Goal: Task Accomplishment & Management: Use online tool/utility

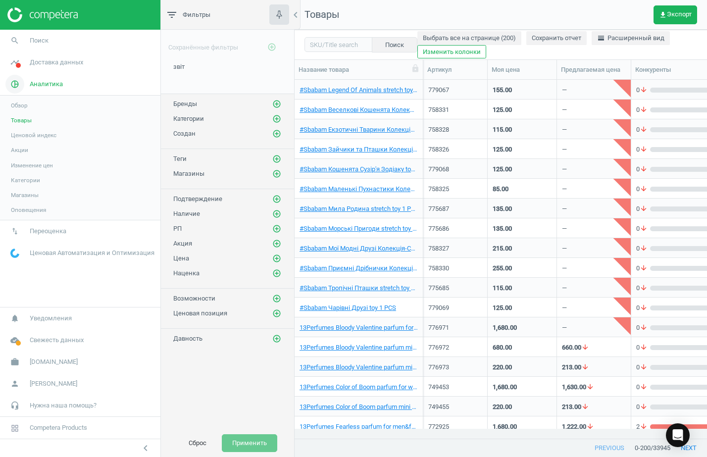
scroll to position [340, 403]
click at [218, 76] on div "звіт edit delete" at bounding box center [227, 77] width 133 height 31
click at [279, 103] on icon "add_circle_outline" at bounding box center [276, 103] width 9 height 9
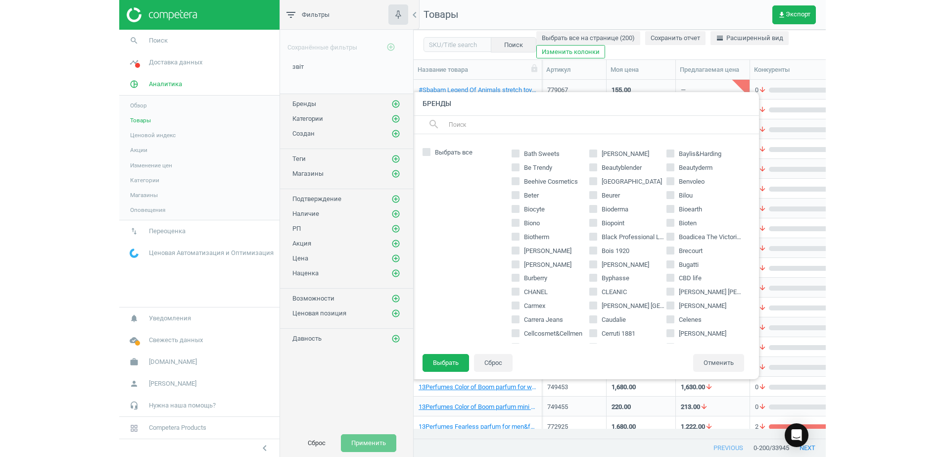
scroll to position [186, 0]
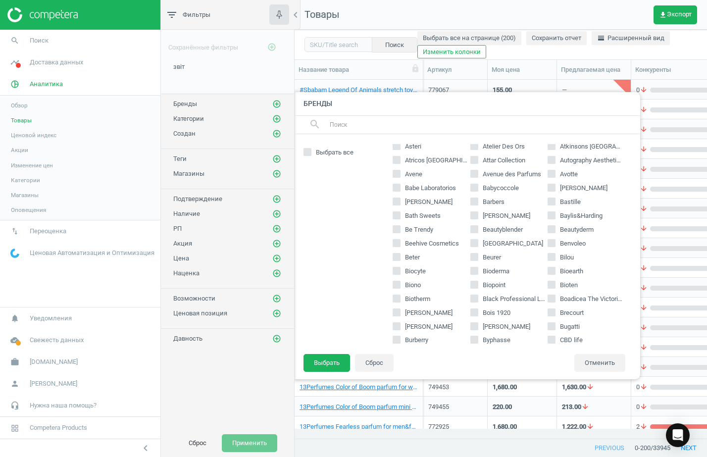
click at [548, 218] on input "Baylis&Harding" at bounding box center [551, 215] width 6 height 6
checkbox input "true"
click at [329, 365] on button "Выбрать" at bounding box center [326, 363] width 47 height 18
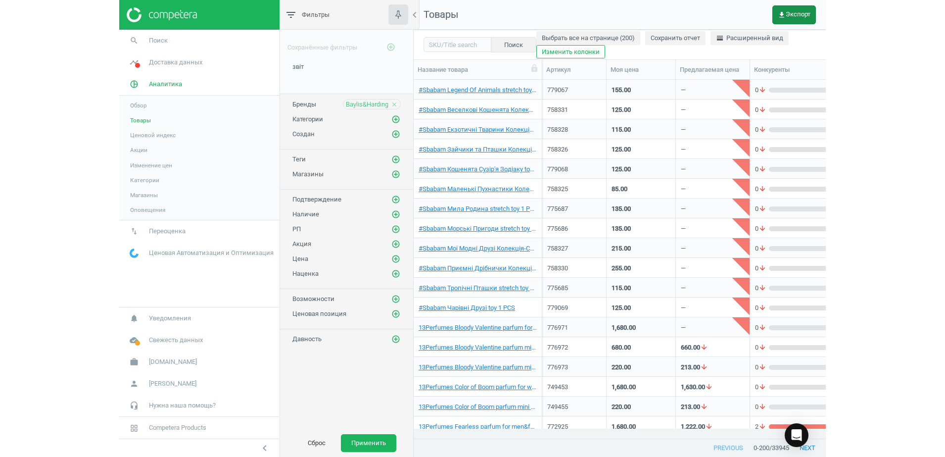
scroll to position [10, 10]
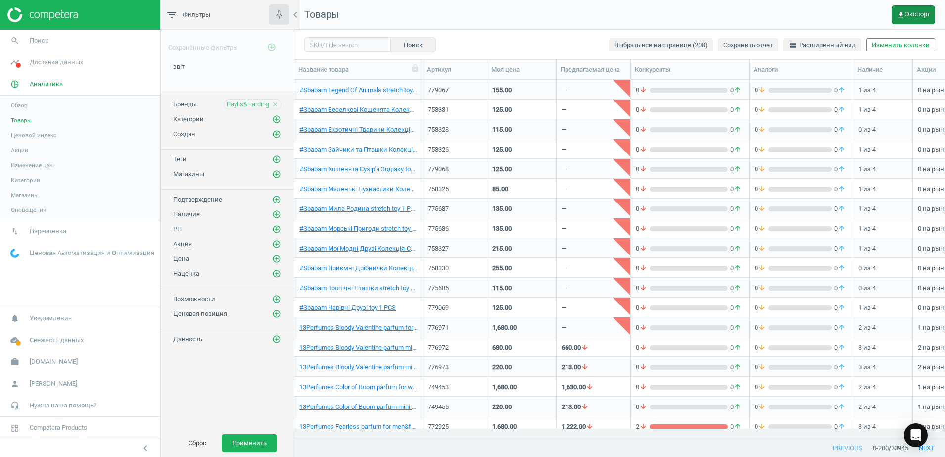
click at [706, 14] on span "get_app Экспорт" at bounding box center [913, 15] width 33 height 8
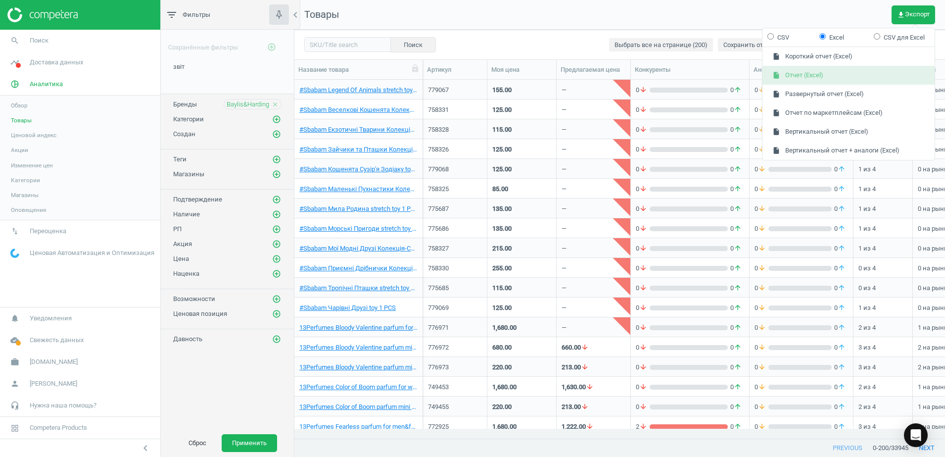
click at [706, 77] on button "insert_drive_file Отчет (Excel)" at bounding box center [849, 75] width 172 height 19
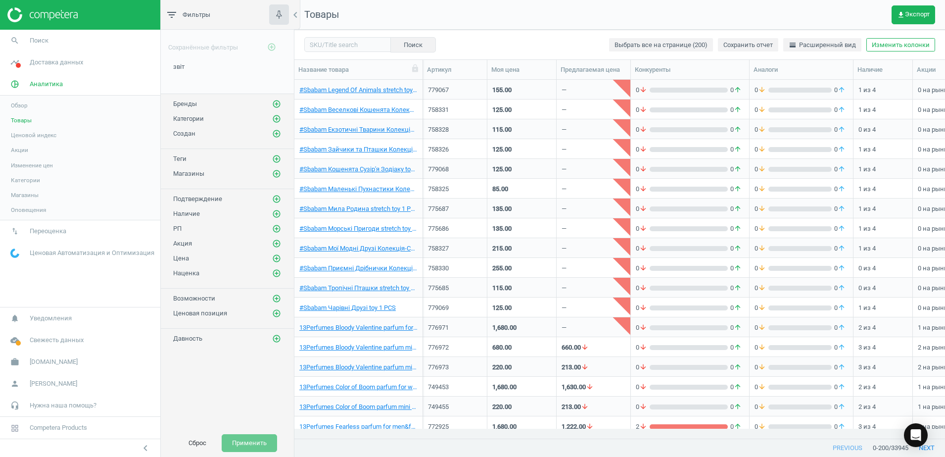
click at [610, 18] on nav "Товары get_app Экспорт" at bounding box center [619, 15] width 651 height 30
click at [274, 100] on icon "add_circle_outline" at bounding box center [276, 103] width 9 height 9
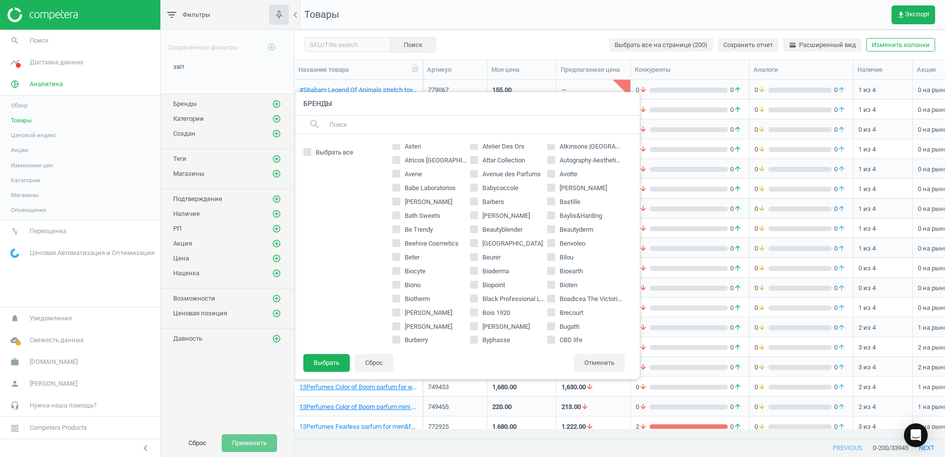
scroll to position [247, 0]
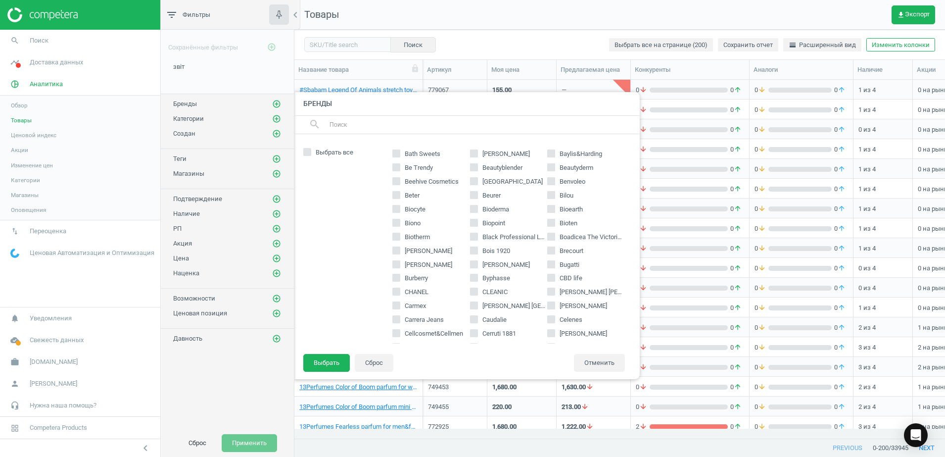
click at [546, 216] on div "#Sbabam 13Perfumes 2beautiful 4711 7th Heaven A'pieu A-Derma Absoluk Accendis A…" at bounding box center [509, 243] width 243 height 199
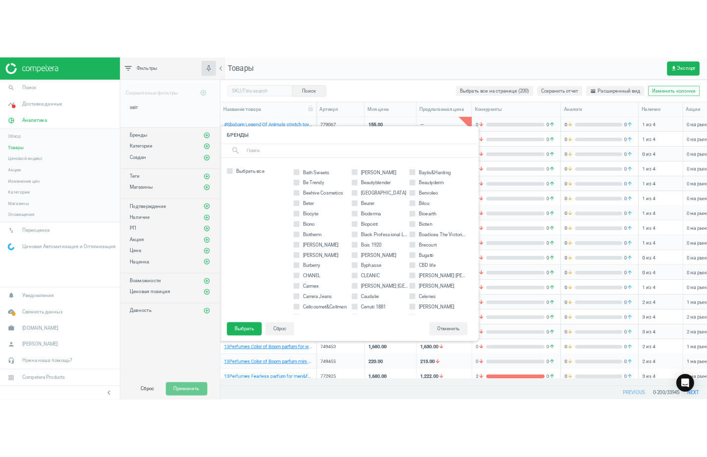
scroll to position [186, 0]
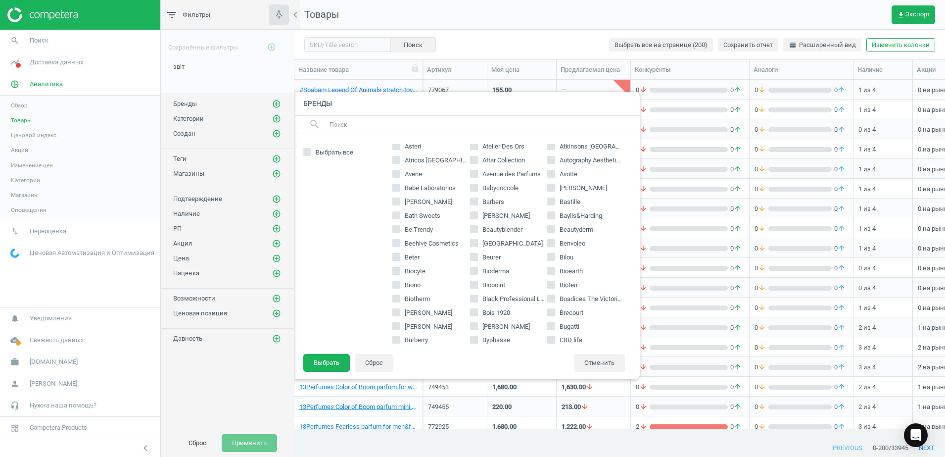
click at [548, 218] on input "Baylis&Harding" at bounding box center [551, 215] width 6 height 6
checkbox input "true"
click at [337, 369] on button "Выбрать" at bounding box center [326, 363] width 47 height 18
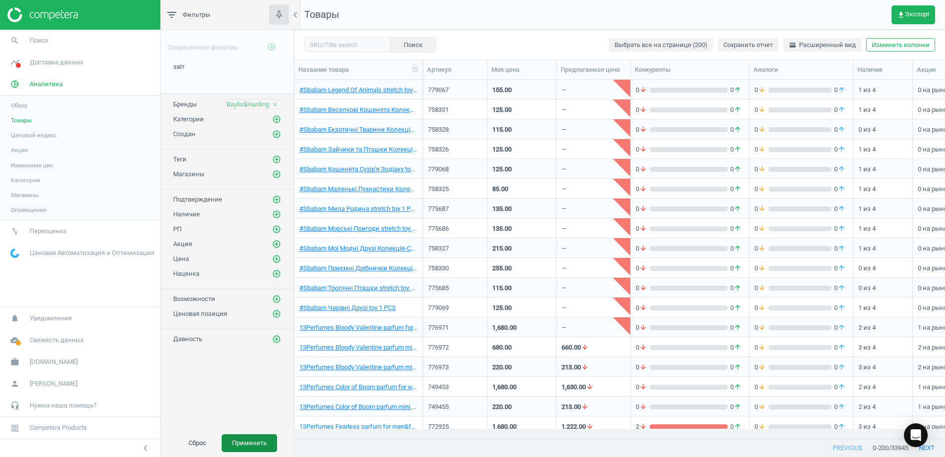
click at [247, 439] on button "Применить" at bounding box center [249, 443] width 55 height 18
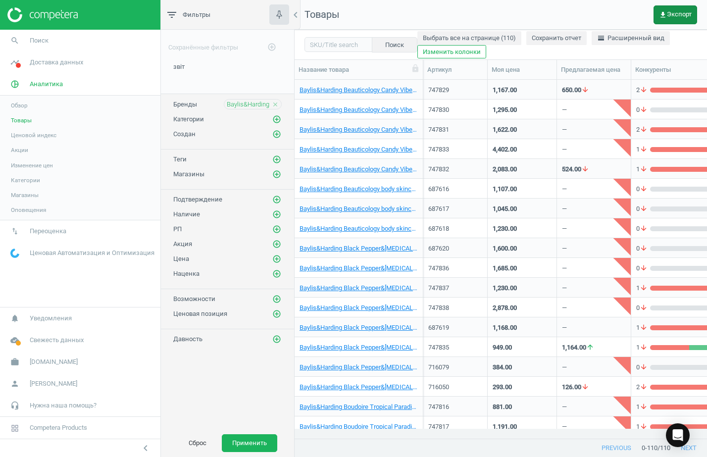
scroll to position [10, 10]
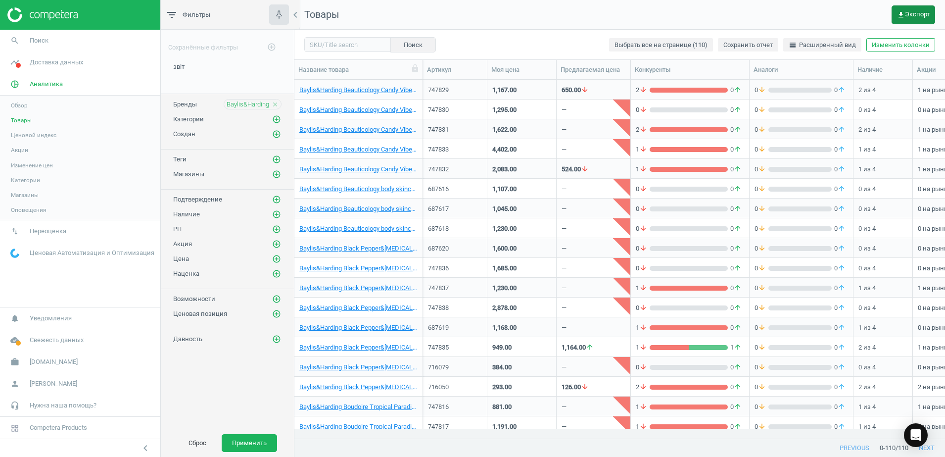
click at [706, 13] on span "get_app Экспорт" at bounding box center [913, 15] width 33 height 8
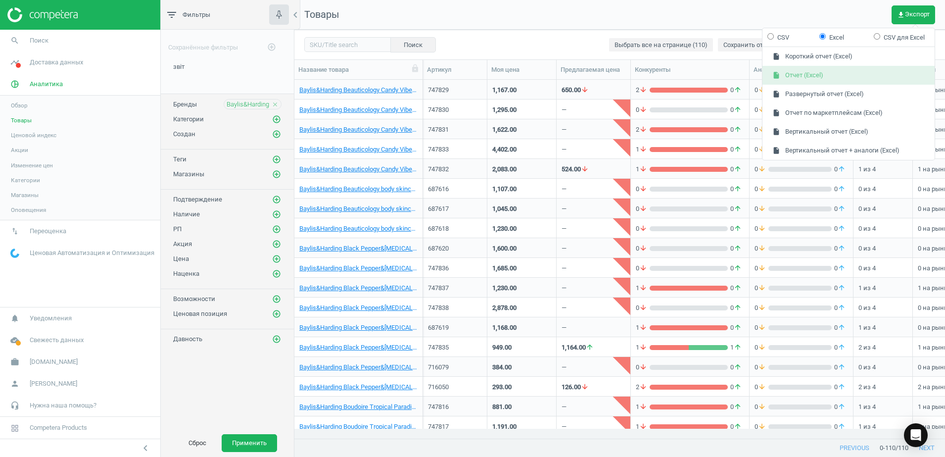
click at [706, 79] on button "insert_drive_file Отчет (Excel)" at bounding box center [849, 75] width 172 height 19
